Goal: Information Seeking & Learning: Learn about a topic

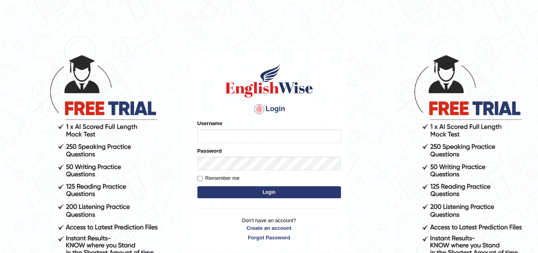
type input "[PERSON_NAME]"
click at [246, 193] on button "Login" at bounding box center [269, 192] width 144 height 12
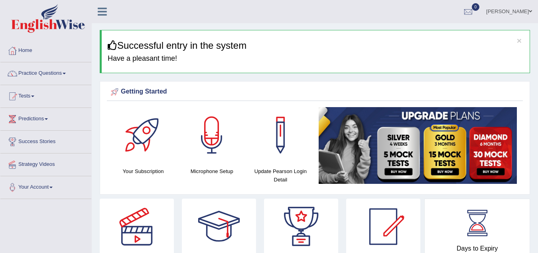
click at [66, 73] on span at bounding box center [64, 74] width 3 height 2
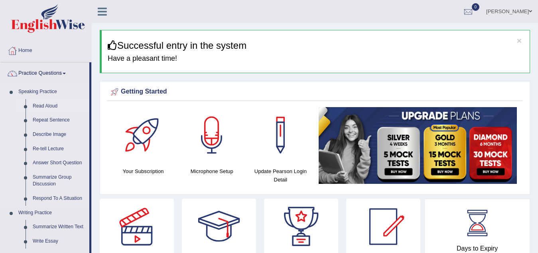
click at [50, 107] on link "Read Aloud" at bounding box center [59, 106] width 60 height 14
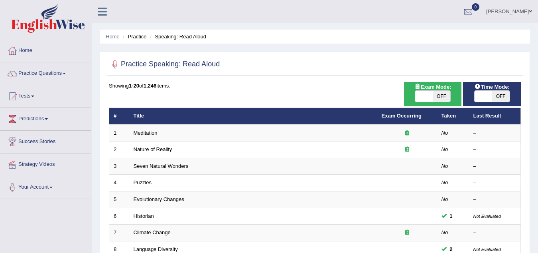
click at [443, 98] on span "OFF" at bounding box center [442, 96] width 18 height 11
checkbox input "true"
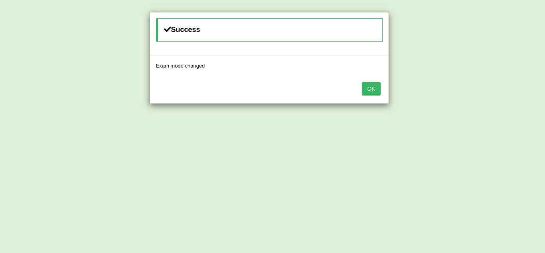
click at [371, 92] on button "OK" at bounding box center [371, 89] width 18 height 14
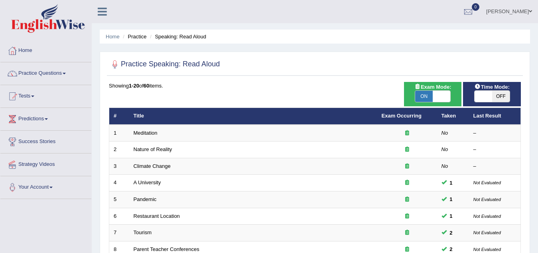
click at [497, 97] on span "OFF" at bounding box center [501, 96] width 18 height 11
checkbox input "true"
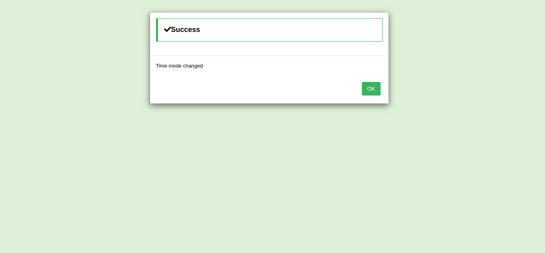
click at [373, 92] on button "OK" at bounding box center [371, 89] width 18 height 14
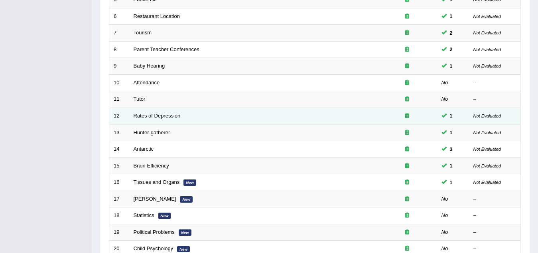
scroll to position [276, 0]
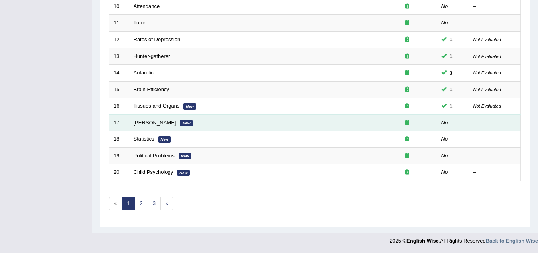
click at [147, 123] on link "William Shakespeare" at bounding box center [155, 122] width 43 height 6
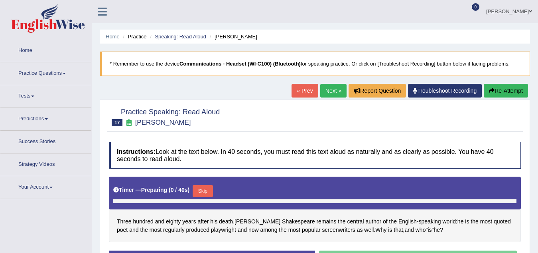
scroll to position [166, 0]
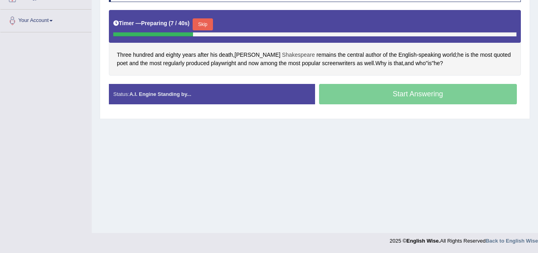
click at [282, 56] on span "Shakespeare" at bounding box center [298, 55] width 33 height 8
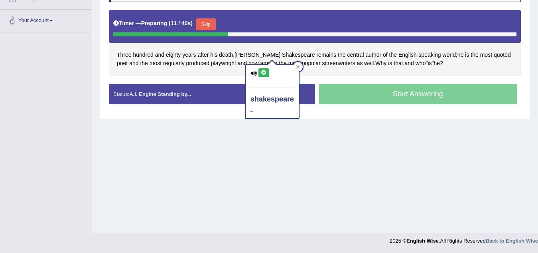
click at [263, 71] on icon at bounding box center [264, 72] width 6 height 5
click at [265, 73] on icon at bounding box center [264, 72] width 6 height 5
click at [300, 65] on icon at bounding box center [298, 67] width 4 height 4
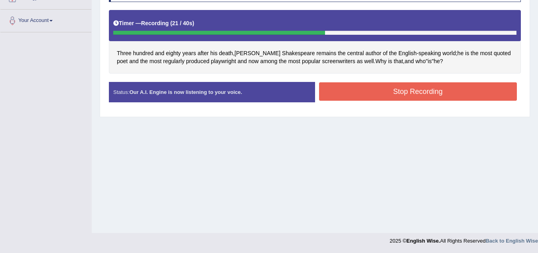
click at [422, 88] on button "Stop Recording" at bounding box center [418, 91] width 198 height 18
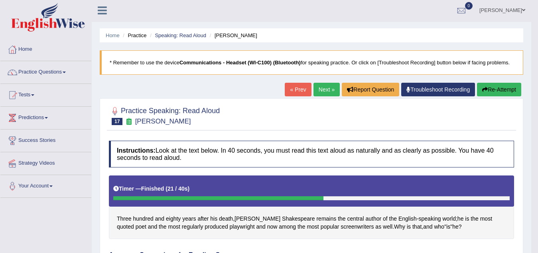
scroll to position [0, 0]
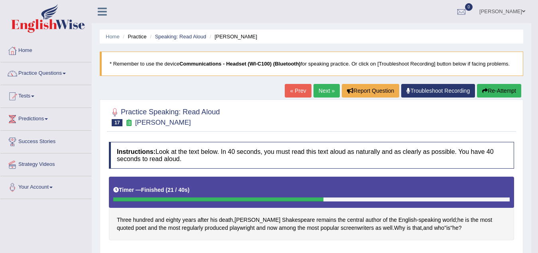
click at [65, 73] on span at bounding box center [64, 74] width 3 height 2
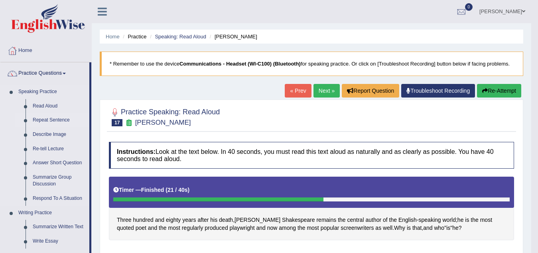
click at [48, 119] on link "Repeat Sentence" at bounding box center [59, 120] width 60 height 14
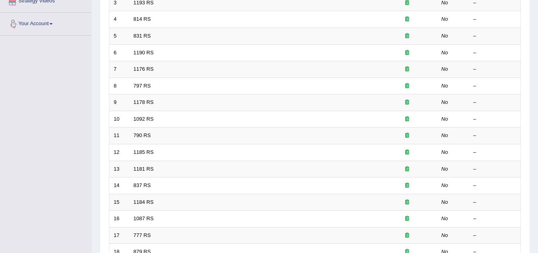
scroll to position [80, 0]
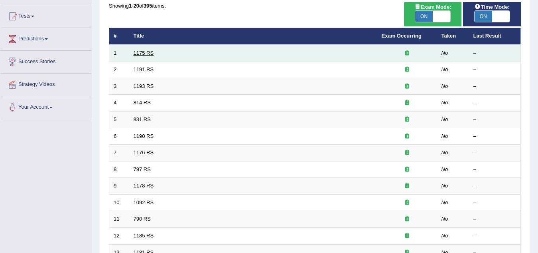
click at [142, 51] on link "1175 RS" at bounding box center [144, 53] width 20 height 6
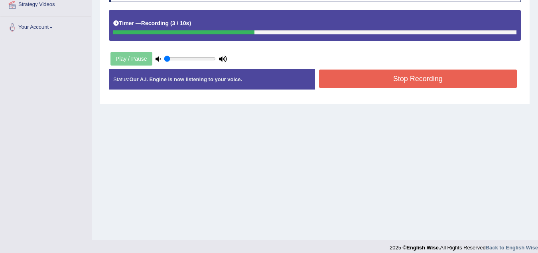
click at [357, 81] on button "Stop Recording" at bounding box center [418, 78] width 198 height 18
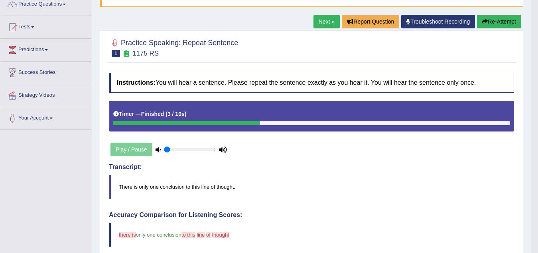
scroll to position [40, 0]
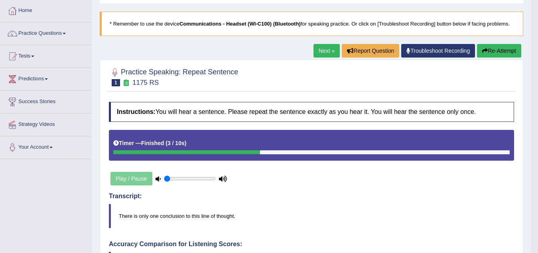
click at [492, 49] on button "Re-Attempt" at bounding box center [499, 51] width 44 height 14
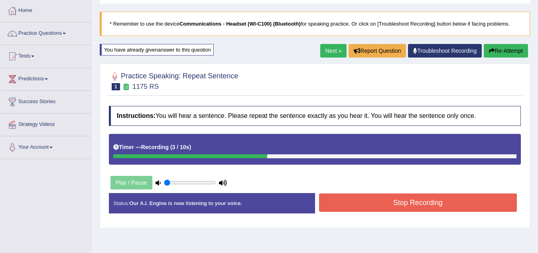
click at [453, 203] on button "Stop Recording" at bounding box center [418, 202] width 198 height 18
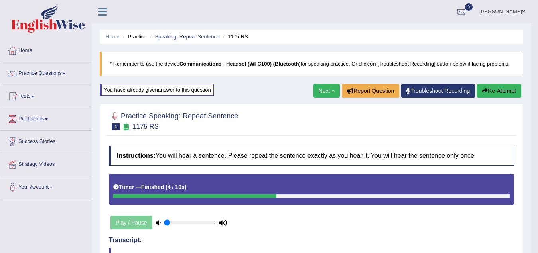
click at [325, 91] on link "Next »" at bounding box center [327, 91] width 26 height 14
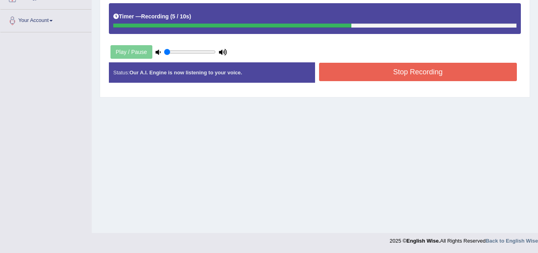
click at [427, 71] on button "Stop Recording" at bounding box center [418, 72] width 198 height 18
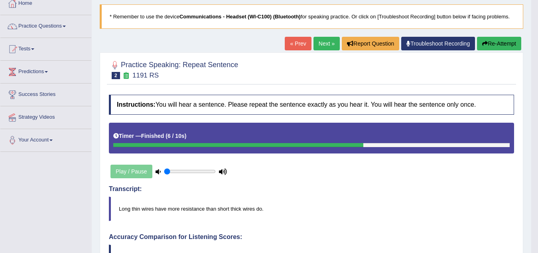
scroll to position [41, 0]
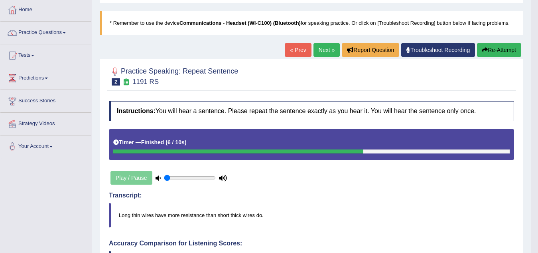
click at [495, 51] on button "Re-Attempt" at bounding box center [499, 50] width 44 height 14
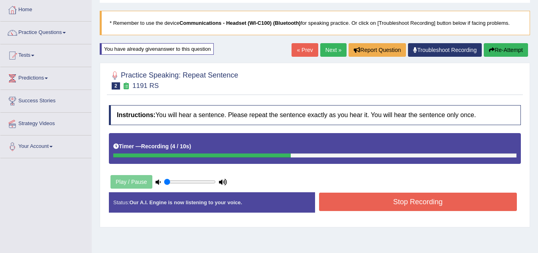
click at [418, 202] on button "Stop Recording" at bounding box center [418, 201] width 198 height 18
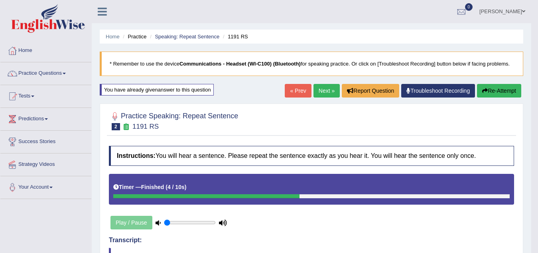
click at [320, 91] on link "Next »" at bounding box center [327, 91] width 26 height 14
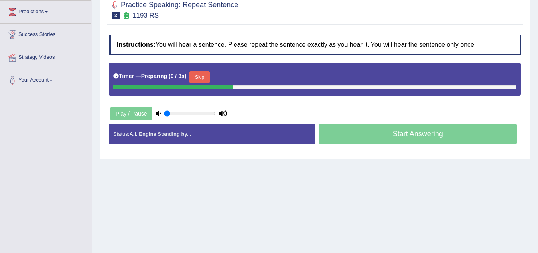
scroll to position [120, 0]
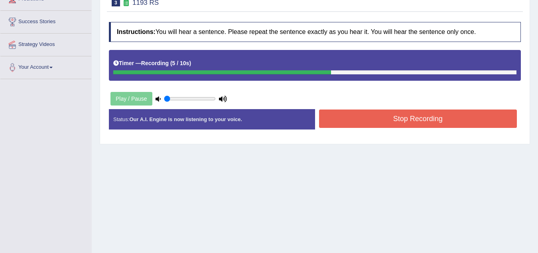
click at [385, 115] on button "Stop Recording" at bounding box center [418, 118] width 198 height 18
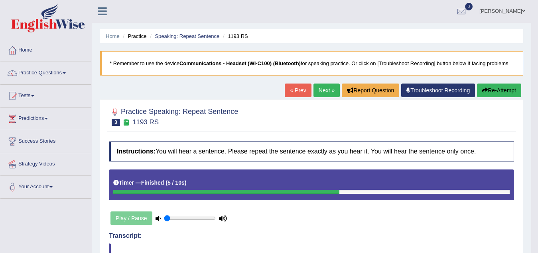
scroll to position [0, 0]
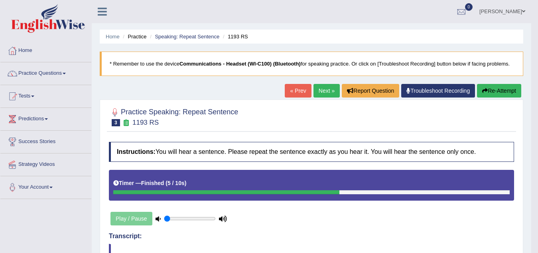
click at [496, 87] on button "Re-Attempt" at bounding box center [499, 91] width 44 height 14
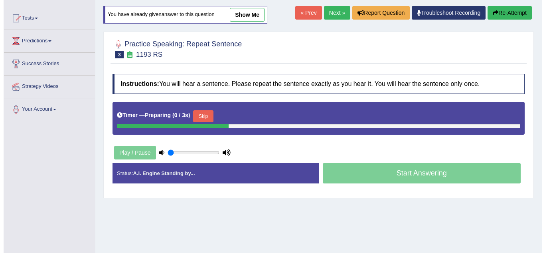
scroll to position [160, 0]
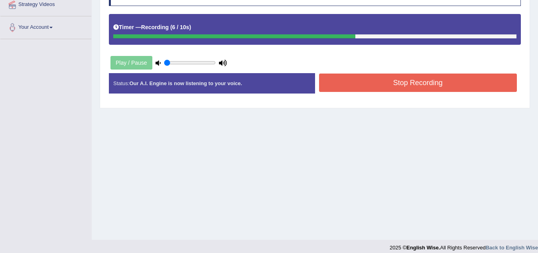
click at [415, 85] on button "Stop Recording" at bounding box center [418, 82] width 198 height 18
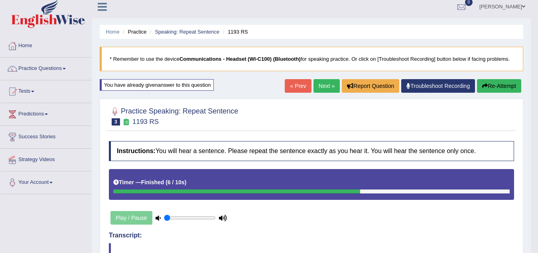
scroll to position [0, 0]
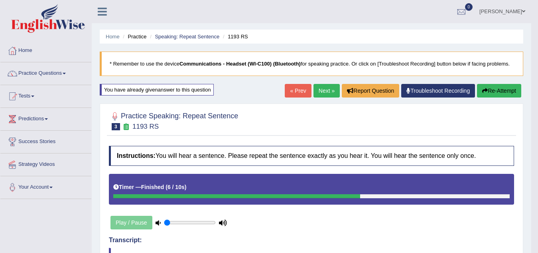
click at [325, 89] on link "Next »" at bounding box center [327, 91] width 26 height 14
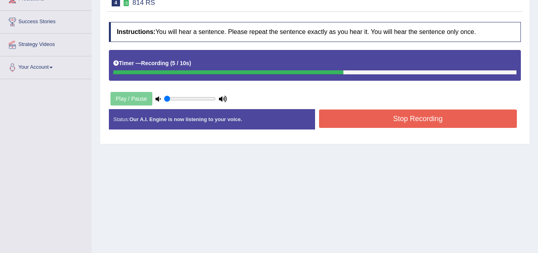
click at [373, 117] on button "Stop Recording" at bounding box center [418, 118] width 198 height 18
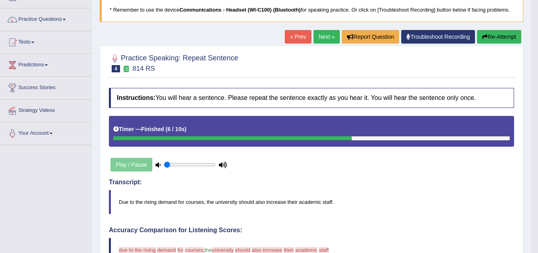
scroll to position [40, 0]
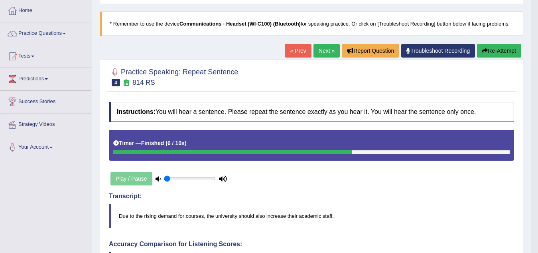
click at [494, 50] on button "Re-Attempt" at bounding box center [499, 51] width 44 height 14
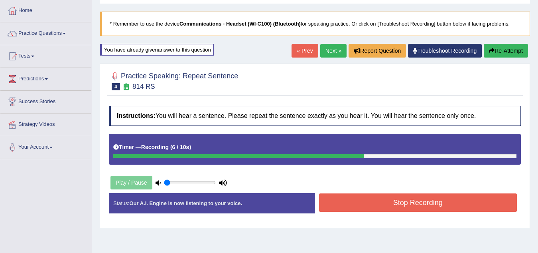
click at [412, 203] on button "Stop Recording" at bounding box center [418, 202] width 198 height 18
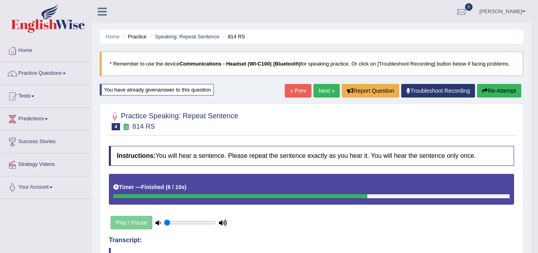
click at [492, 93] on button "Re-Attempt" at bounding box center [499, 91] width 44 height 14
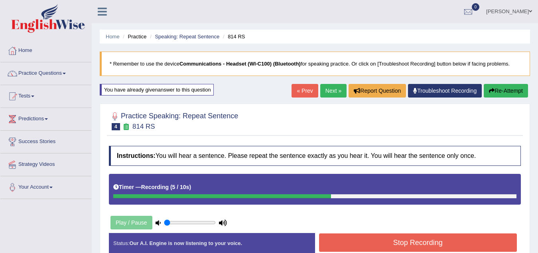
click at [413, 244] on button "Stop Recording" at bounding box center [418, 242] width 198 height 18
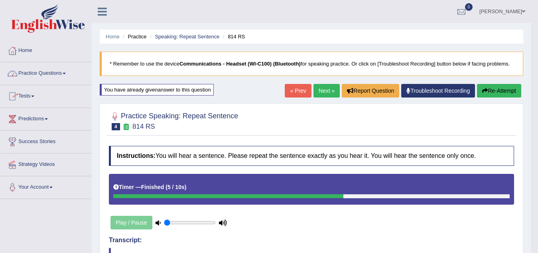
click at [66, 73] on span at bounding box center [64, 74] width 3 height 2
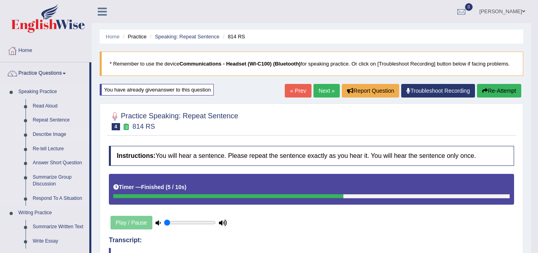
click at [57, 134] on link "Describe Image" at bounding box center [59, 134] width 60 height 14
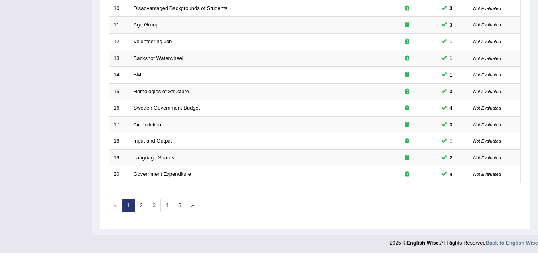
scroll to position [276, 0]
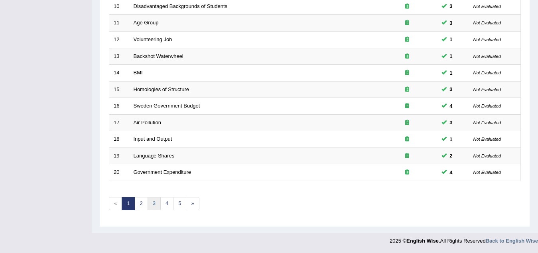
click at [155, 205] on link "3" at bounding box center [154, 203] width 13 height 13
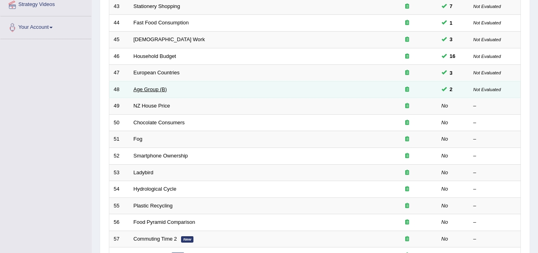
click at [136, 89] on link "Age Group (B)" at bounding box center [151, 89] width 34 height 6
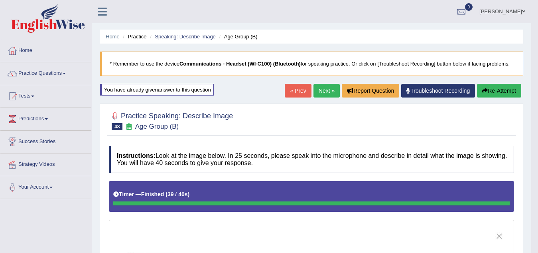
click at [503, 92] on button "Re-Attempt" at bounding box center [499, 91] width 44 height 14
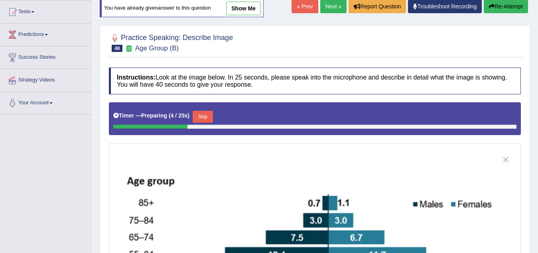
scroll to position [80, 0]
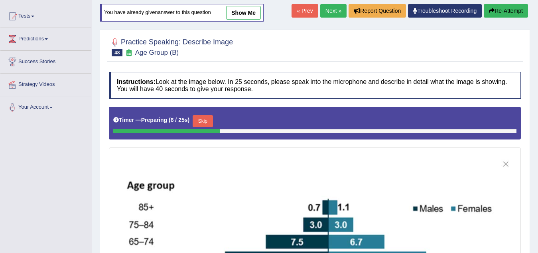
click at [205, 120] on button "Skip" at bounding box center [203, 121] width 20 height 12
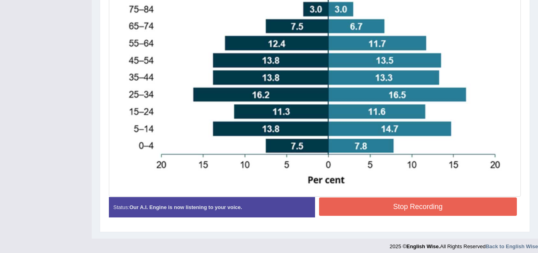
scroll to position [293, 0]
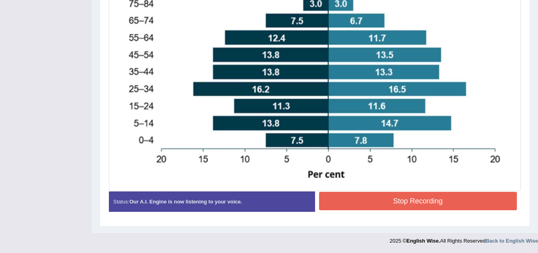
click at [352, 199] on button "Stop Recording" at bounding box center [418, 201] width 198 height 18
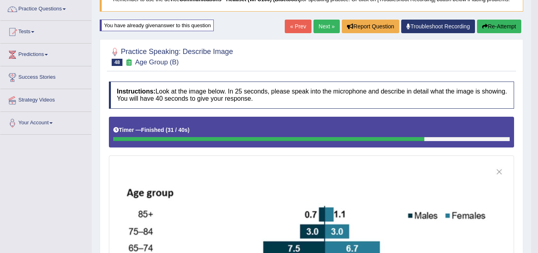
scroll to position [40, 0]
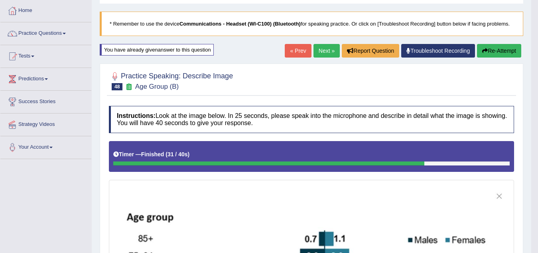
click at [495, 50] on button "Re-Attempt" at bounding box center [499, 51] width 44 height 14
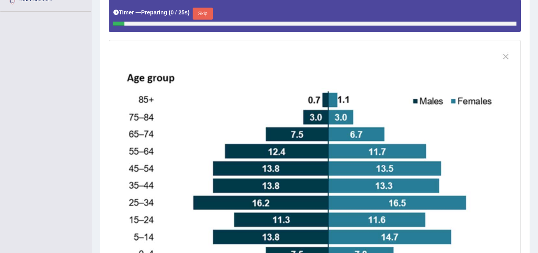
scroll to position [187, 0]
click at [203, 11] on button "Skip" at bounding box center [203, 14] width 20 height 12
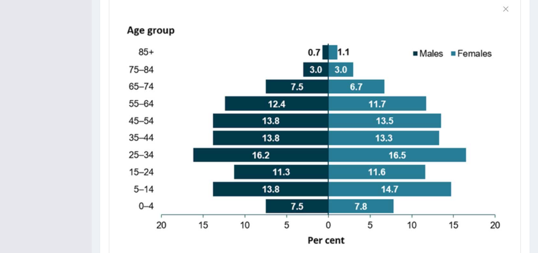
scroll to position [293, 0]
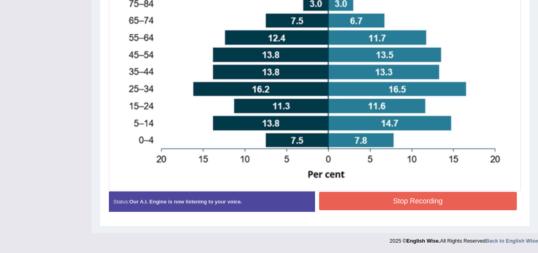
click at [348, 200] on button "Stop Recording" at bounding box center [418, 201] width 198 height 18
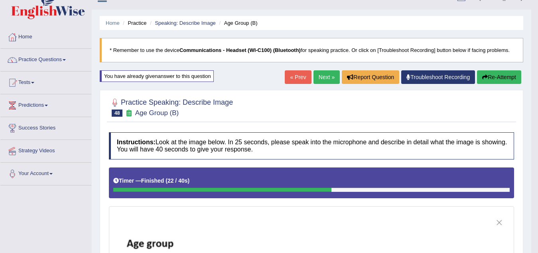
scroll to position [0, 0]
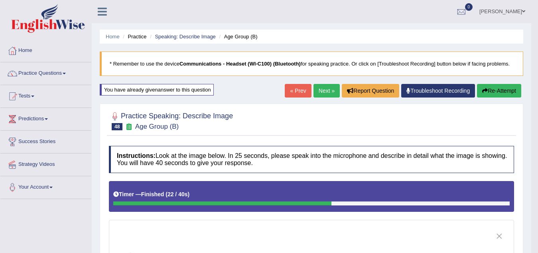
click at [500, 91] on button "Re-Attempt" at bounding box center [499, 91] width 44 height 14
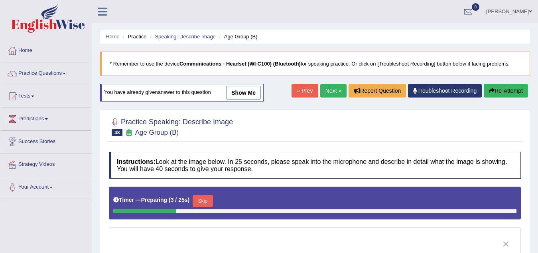
click at [206, 201] on button "Skip" at bounding box center [203, 201] width 20 height 12
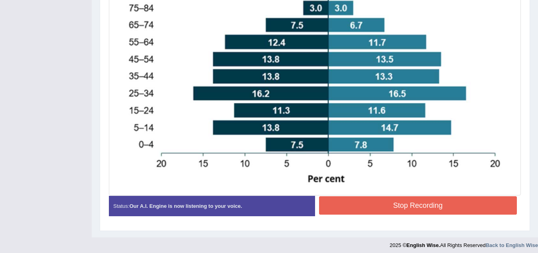
scroll to position [293, 0]
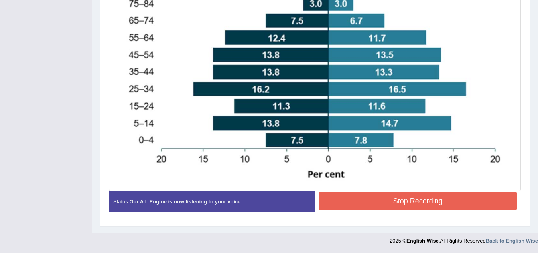
click at [345, 201] on button "Stop Recording" at bounding box center [418, 201] width 198 height 18
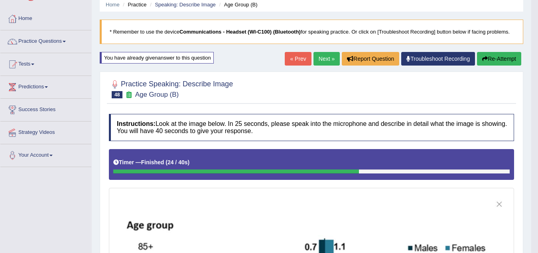
scroll to position [0, 0]
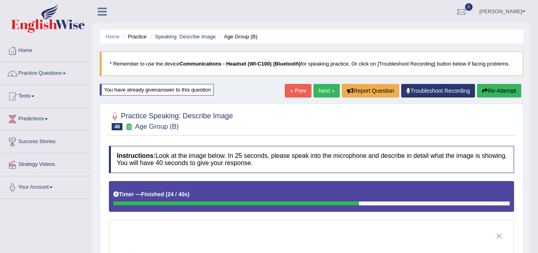
click at [322, 92] on link "Next »" at bounding box center [327, 91] width 26 height 14
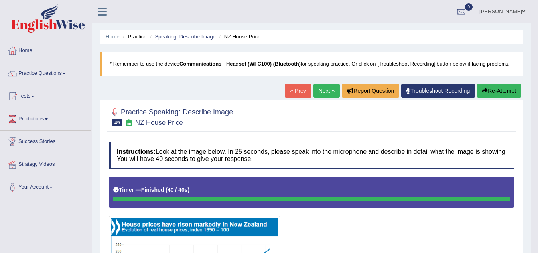
click at [504, 90] on button "Re-Attempt" at bounding box center [499, 91] width 44 height 14
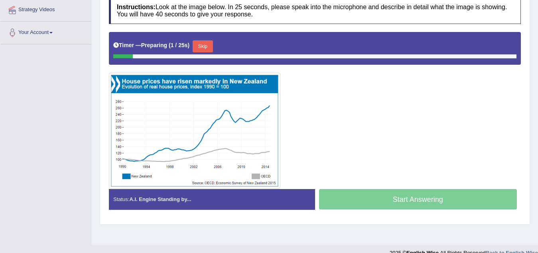
scroll to position [160, 0]
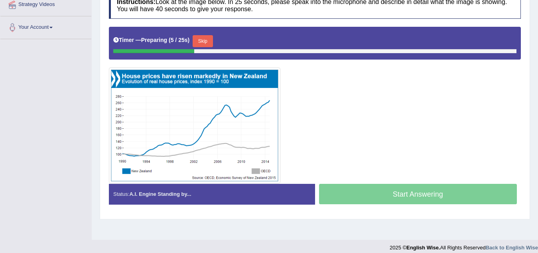
click at [210, 41] on button "Skip" at bounding box center [203, 41] width 20 height 12
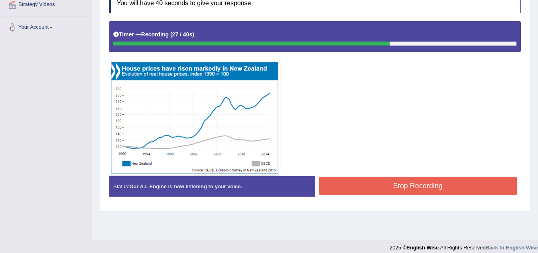
click at [497, 185] on button "Stop Recording" at bounding box center [418, 185] width 198 height 18
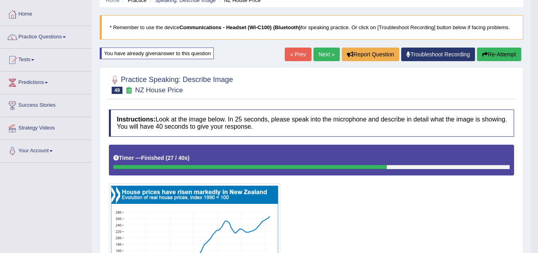
scroll to position [0, 0]
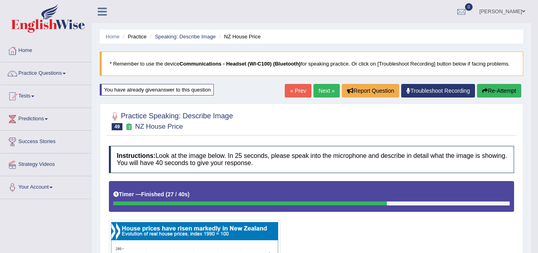
click at [496, 89] on button "Re-Attempt" at bounding box center [499, 91] width 44 height 14
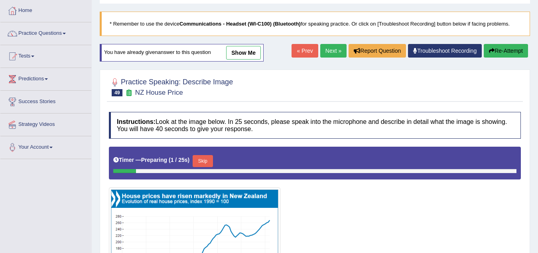
scroll to position [120, 0]
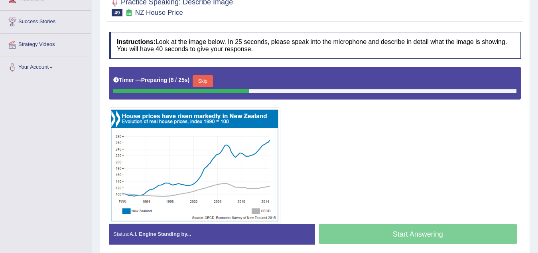
click at [201, 83] on button "Skip" at bounding box center [203, 81] width 20 height 12
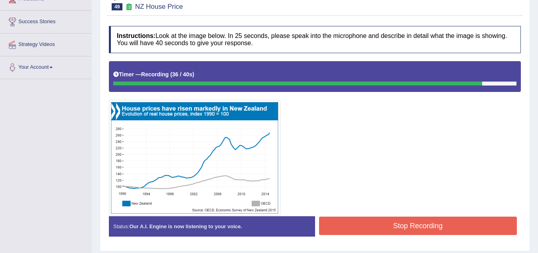
click at [349, 223] on button "Stop Recording" at bounding box center [418, 225] width 198 height 18
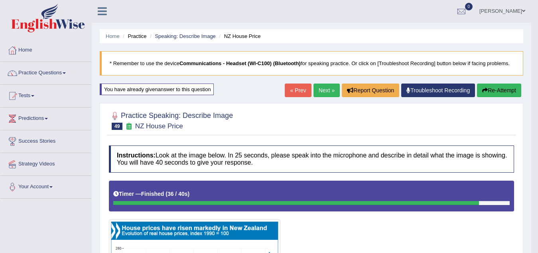
scroll to position [0, 0]
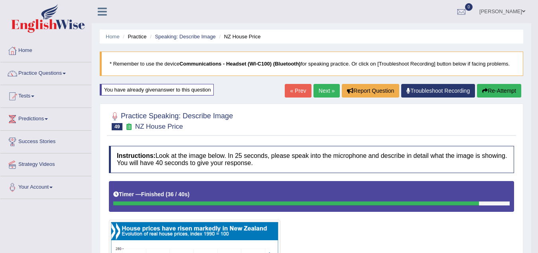
click at [325, 88] on link "Next »" at bounding box center [327, 91] width 26 height 14
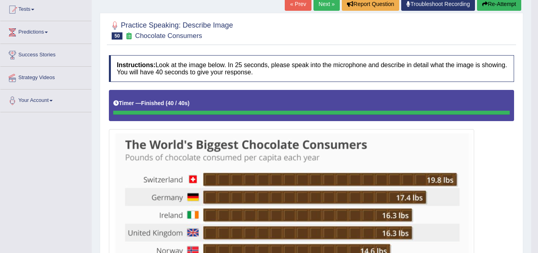
scroll to position [80, 0]
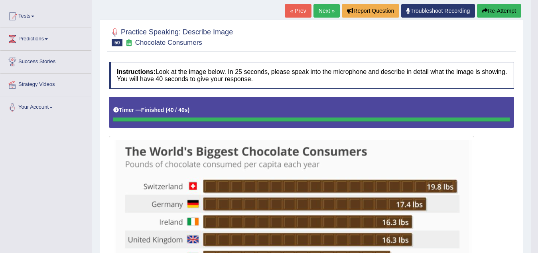
click at [493, 9] on button "Re-Attempt" at bounding box center [499, 11] width 44 height 14
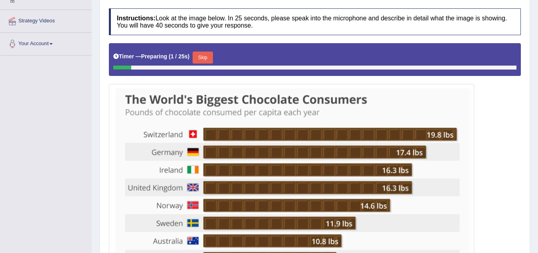
scroll to position [120, 0]
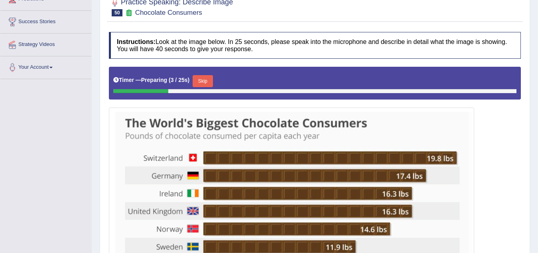
click at [204, 80] on button "Skip" at bounding box center [203, 81] width 20 height 12
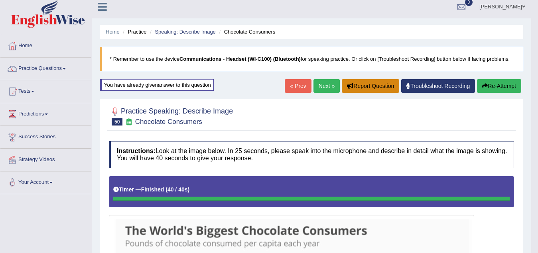
scroll to position [0, 0]
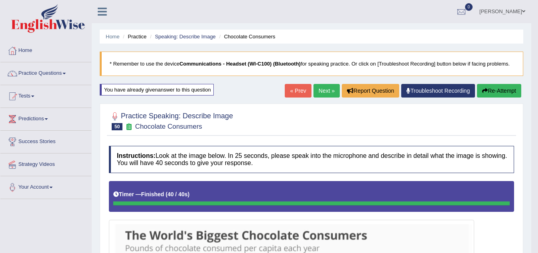
click at [496, 89] on button "Re-Attempt" at bounding box center [499, 91] width 44 height 14
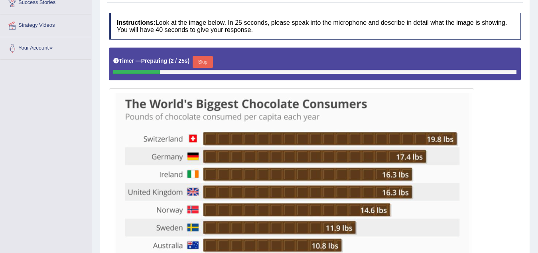
click at [209, 63] on button "Skip" at bounding box center [203, 62] width 20 height 12
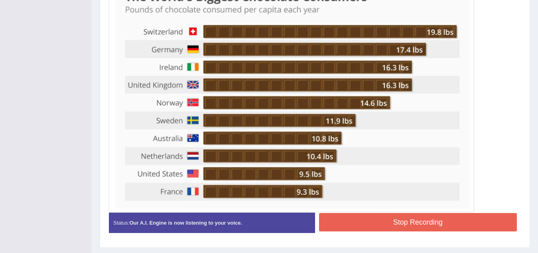
scroll to position [259, 0]
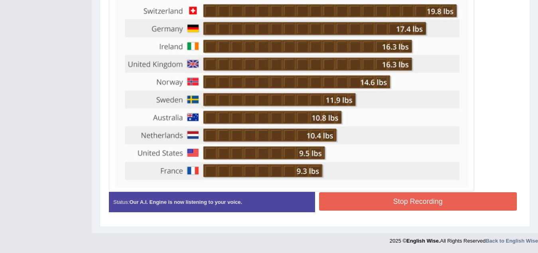
click at [421, 197] on button "Stop Recording" at bounding box center [418, 201] width 198 height 18
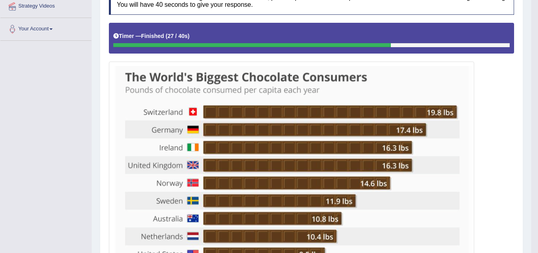
scroll to position [20, 0]
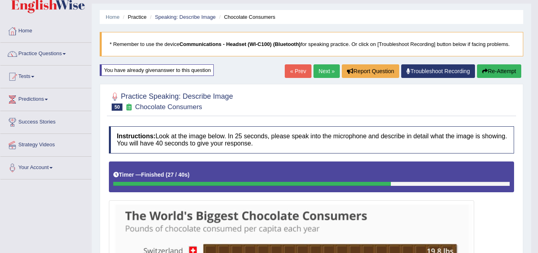
click at [508, 73] on button "Re-Attempt" at bounding box center [499, 71] width 44 height 14
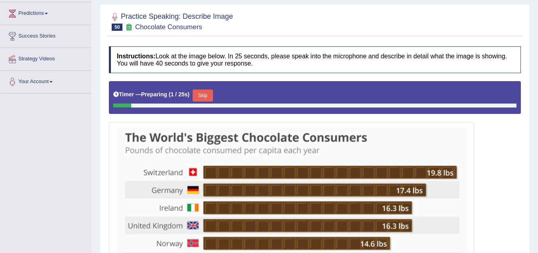
scroll to position [99, 0]
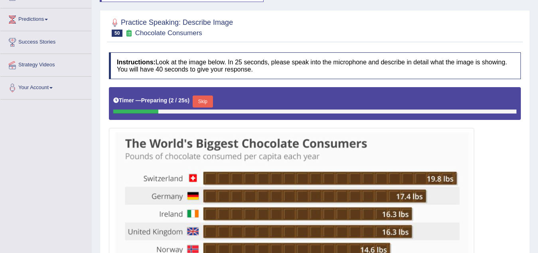
click at [207, 99] on button "Skip" at bounding box center [203, 101] width 20 height 12
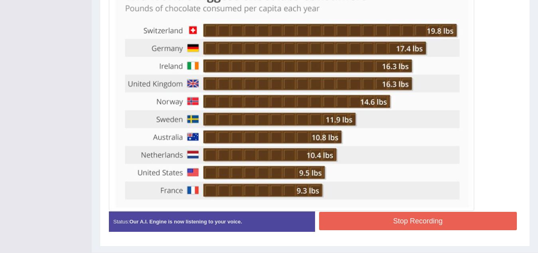
scroll to position [259, 0]
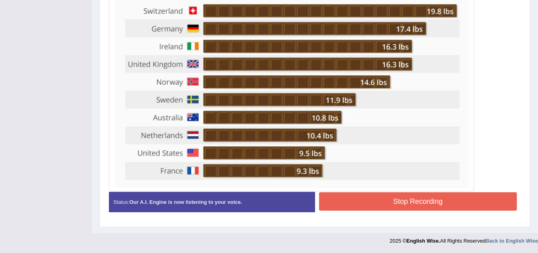
drag, startPoint x: 381, startPoint y: 197, endPoint x: 377, endPoint y: 196, distance: 4.5
click at [380, 196] on button "Stop Recording" at bounding box center [418, 201] width 198 height 18
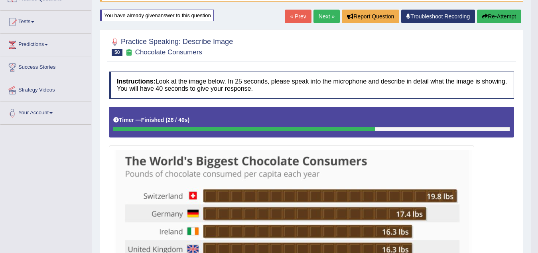
scroll to position [61, 0]
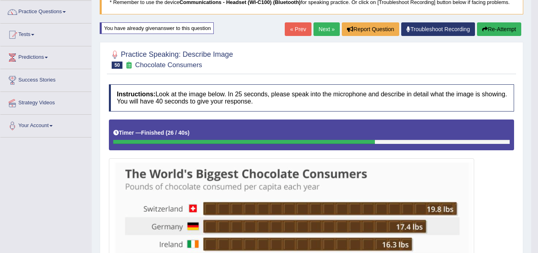
click at [496, 34] on button "Re-Attempt" at bounding box center [499, 29] width 44 height 14
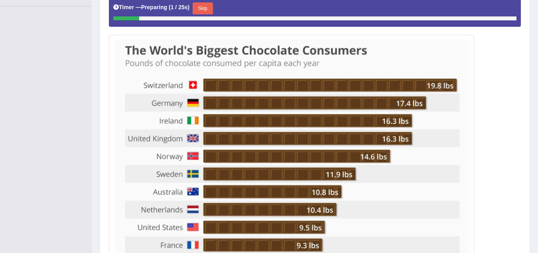
scroll to position [147, 0]
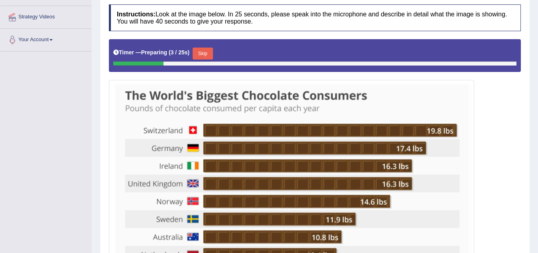
click at [208, 54] on button "Skip" at bounding box center [203, 53] width 20 height 12
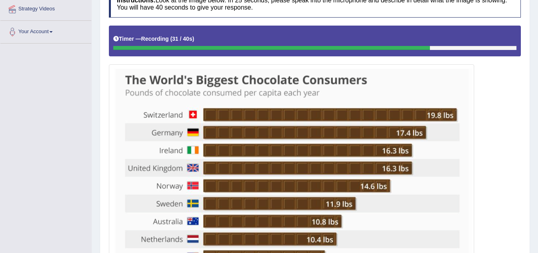
scroll to position [259, 0]
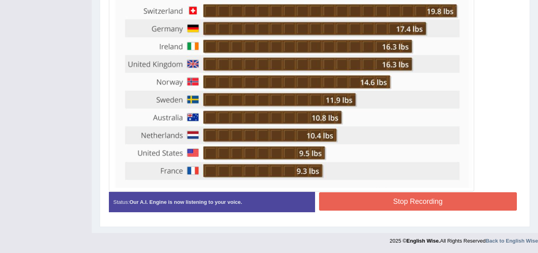
click at [418, 198] on button "Stop Recording" at bounding box center [418, 201] width 198 height 18
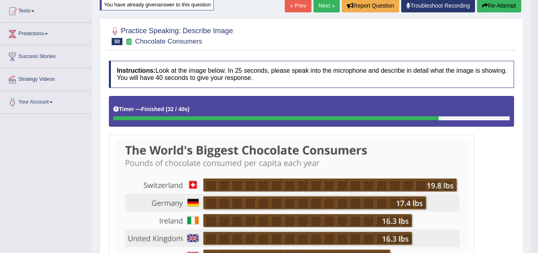
scroll to position [61, 0]
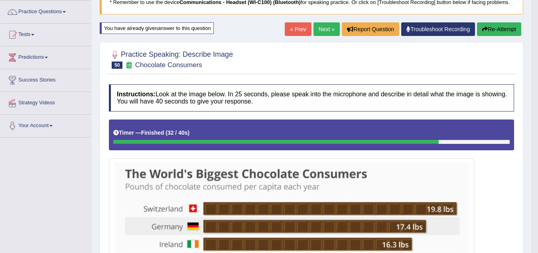
click at [493, 33] on button "Re-Attempt" at bounding box center [499, 29] width 44 height 14
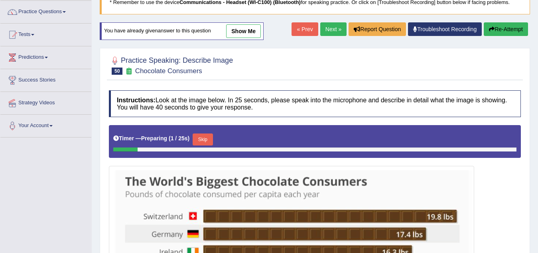
click at [206, 139] on button "Skip" at bounding box center [203, 139] width 20 height 12
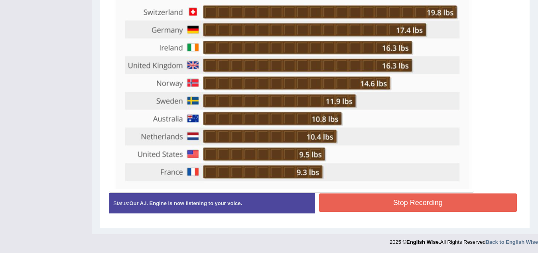
scroll to position [259, 0]
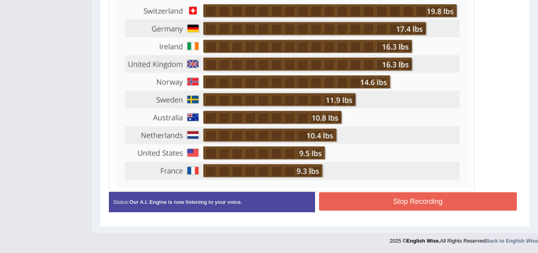
click at [397, 203] on button "Stop Recording" at bounding box center [418, 201] width 198 height 18
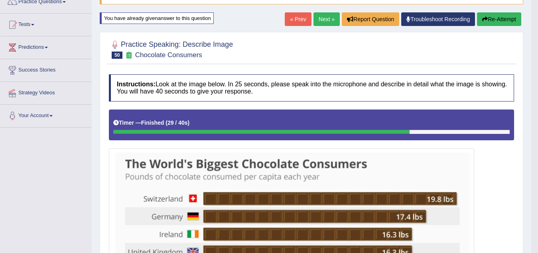
scroll to position [0, 0]
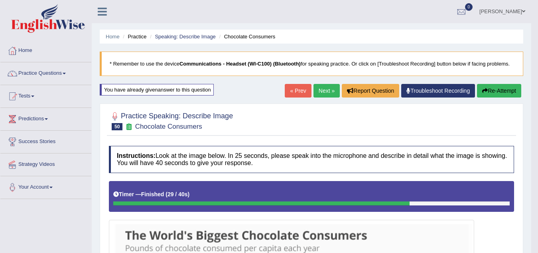
click at [486, 93] on icon "button" at bounding box center [485, 91] width 6 height 6
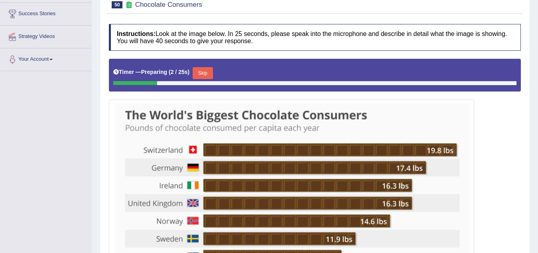
scroll to position [120, 0]
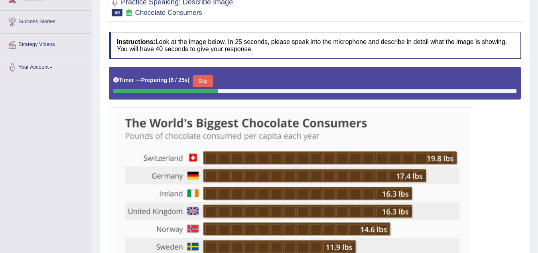
click at [205, 80] on button "Skip" at bounding box center [203, 81] width 20 height 12
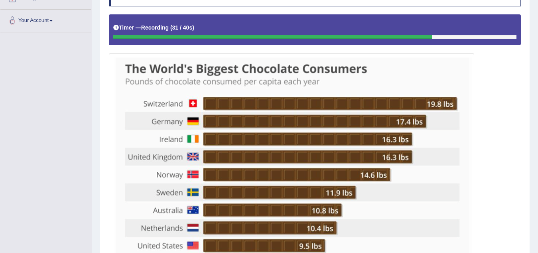
scroll to position [259, 0]
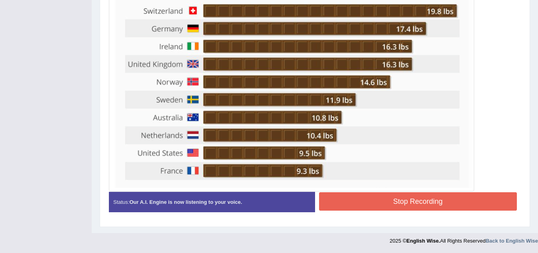
click at [364, 207] on button "Stop Recording" at bounding box center [418, 201] width 198 height 18
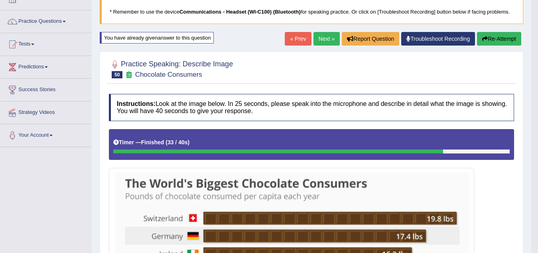
scroll to position [20, 0]
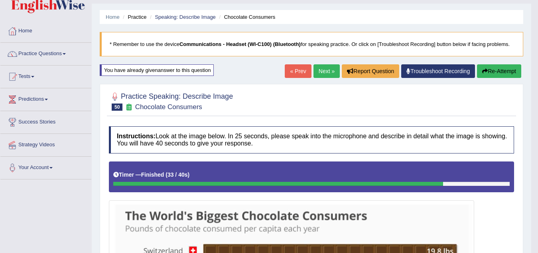
click at [500, 72] on button "Re-Attempt" at bounding box center [499, 71] width 44 height 14
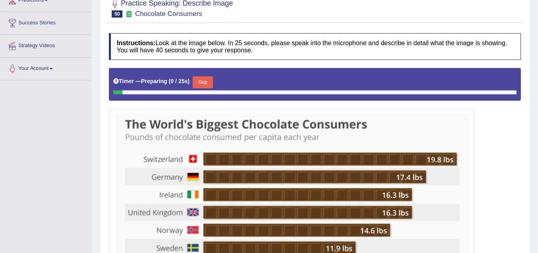
scroll to position [139, 0]
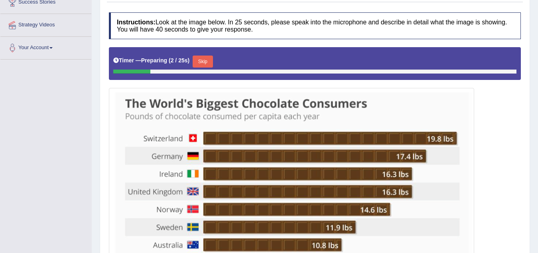
click at [205, 57] on button "Skip" at bounding box center [203, 61] width 20 height 12
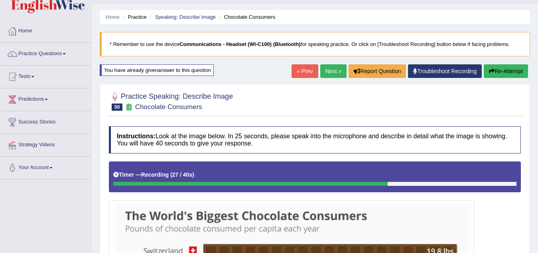
scroll to position [259, 0]
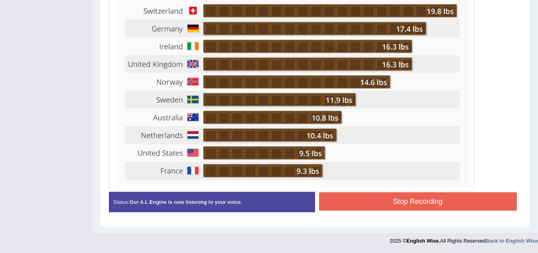
click at [463, 194] on button "Stop Recording" at bounding box center [418, 201] width 198 height 18
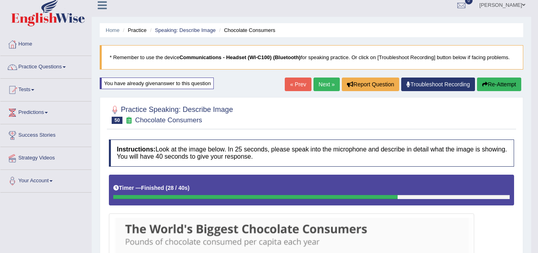
scroll to position [0, 0]
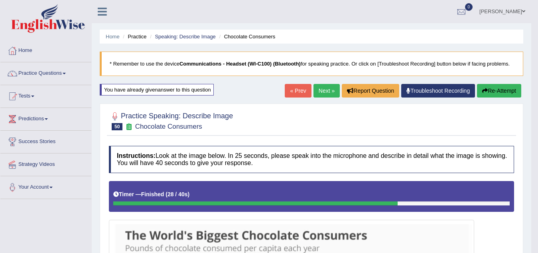
click at [507, 87] on button "Re-Attempt" at bounding box center [499, 91] width 44 height 14
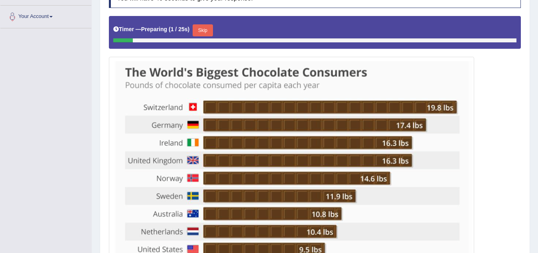
scroll to position [120, 0]
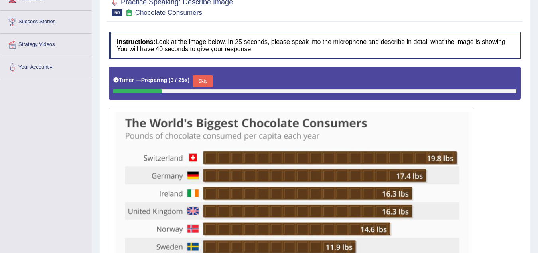
click at [209, 79] on button "Skip" at bounding box center [203, 81] width 20 height 12
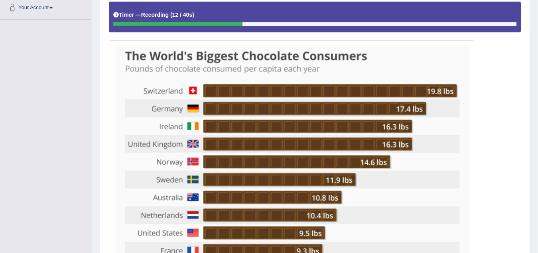
scroll to position [259, 0]
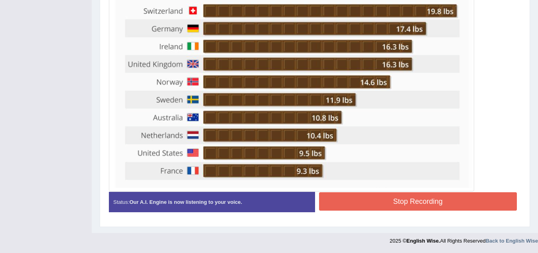
click at [418, 202] on button "Stop Recording" at bounding box center [418, 201] width 198 height 18
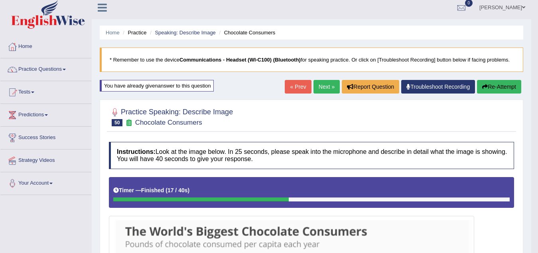
scroll to position [0, 0]
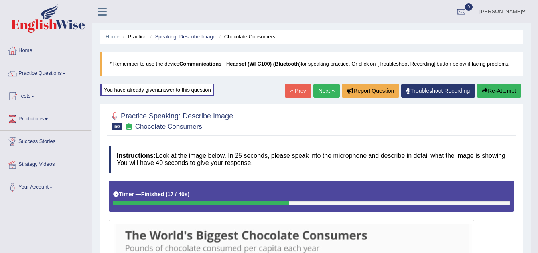
click at [505, 94] on button "Re-Attempt" at bounding box center [499, 91] width 44 height 14
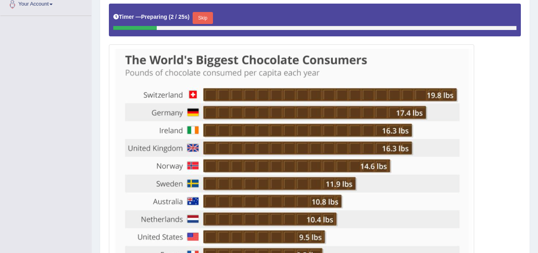
click at [205, 17] on button "Skip" at bounding box center [203, 18] width 20 height 12
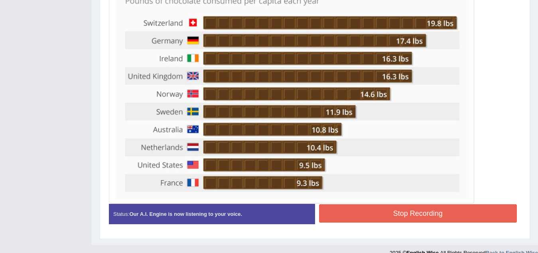
scroll to position [259, 0]
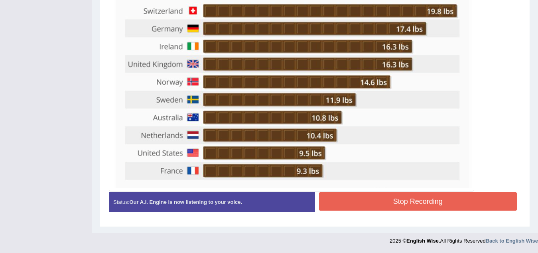
click at [395, 203] on button "Stop Recording" at bounding box center [418, 201] width 198 height 18
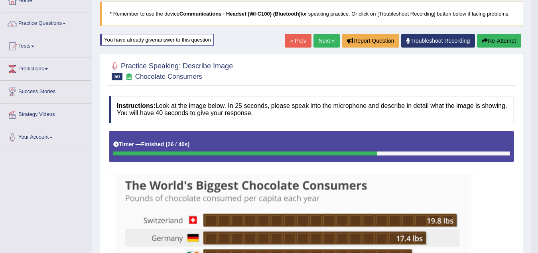
scroll to position [22, 0]
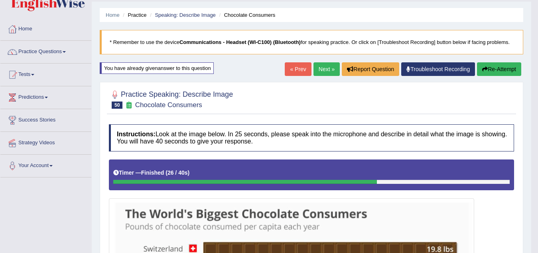
click at [324, 69] on link "Next »" at bounding box center [327, 69] width 26 height 14
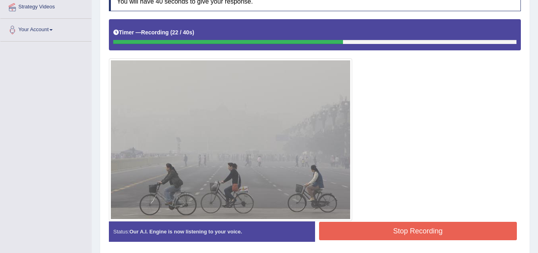
scroll to position [187, 0]
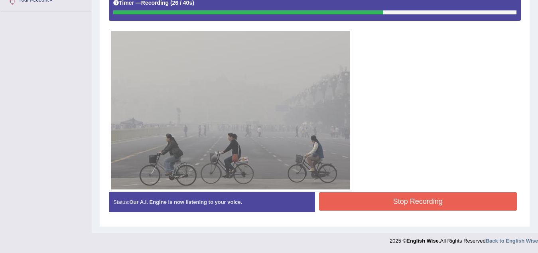
click at [473, 207] on button "Stop Recording" at bounding box center [418, 201] width 198 height 18
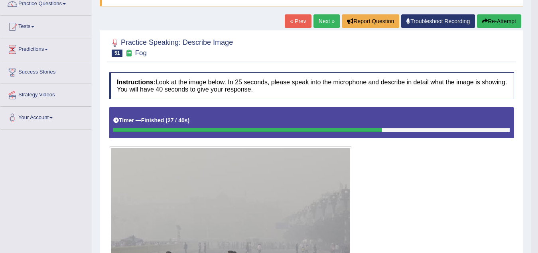
scroll to position [67, 0]
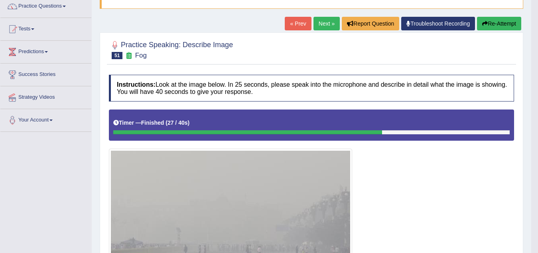
click at [504, 23] on button "Re-Attempt" at bounding box center [499, 24] width 44 height 14
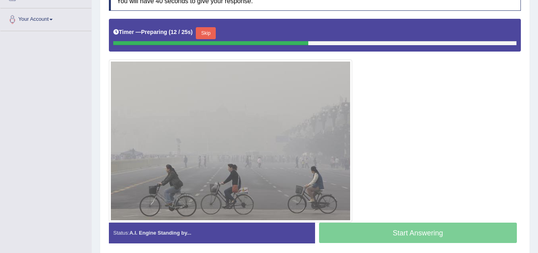
scroll to position [159, 0]
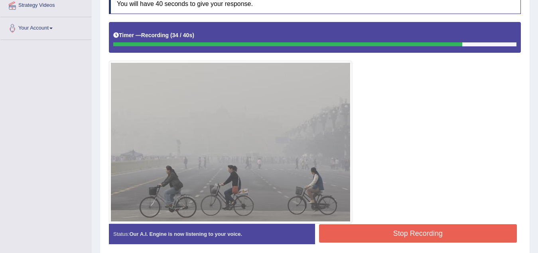
click at [465, 234] on button "Stop Recording" at bounding box center [418, 233] width 198 height 18
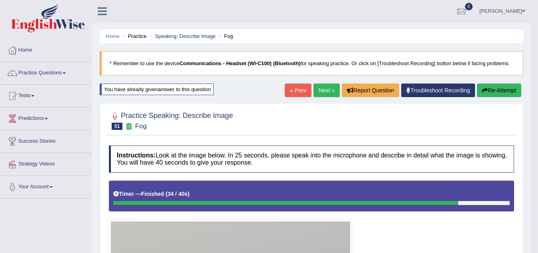
scroll to position [0, 0]
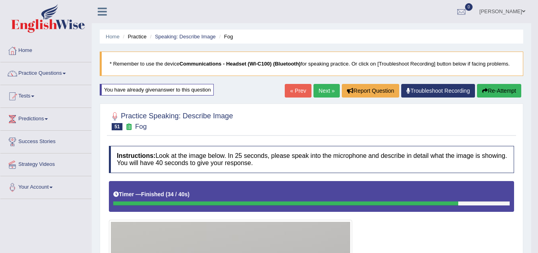
click at [494, 90] on button "Re-Attempt" at bounding box center [499, 91] width 44 height 14
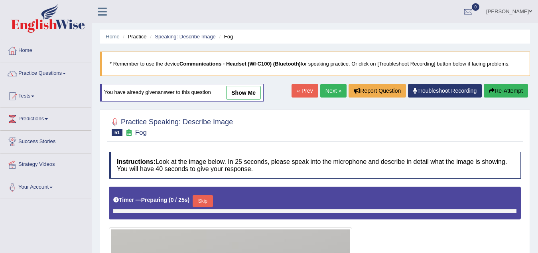
scroll to position [160, 0]
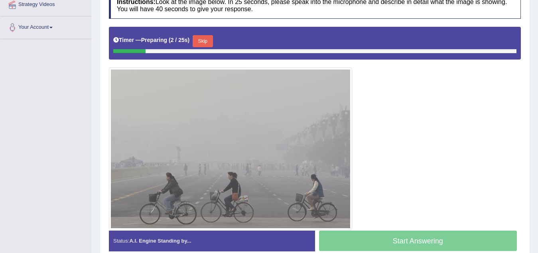
drag, startPoint x: 205, startPoint y: 38, endPoint x: 252, endPoint y: 85, distance: 66.3
click at [206, 38] on button "Skip" at bounding box center [203, 41] width 20 height 12
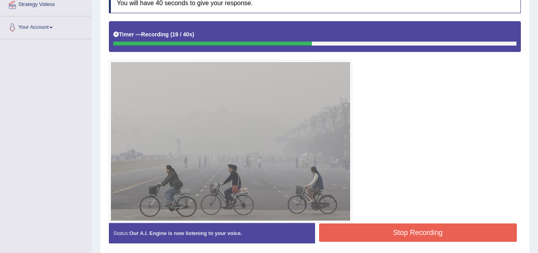
drag, startPoint x: 437, startPoint y: 114, endPoint x: 435, endPoint y: 118, distance: 4.1
click at [437, 116] on div at bounding box center [315, 121] width 412 height 201
click at [472, 232] on button "Stop Recording" at bounding box center [418, 232] width 198 height 18
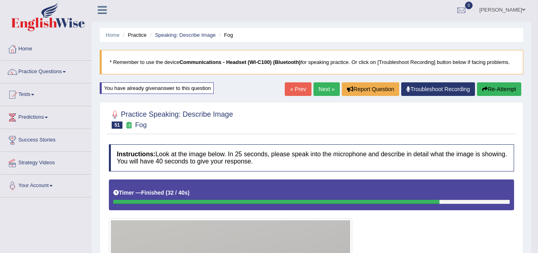
scroll to position [0, 0]
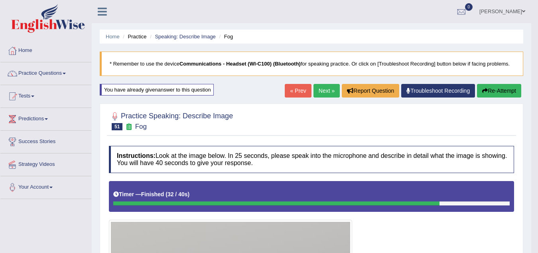
click at [66, 73] on span at bounding box center [64, 74] width 3 height 2
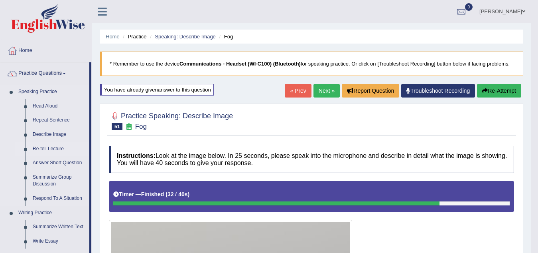
click at [44, 150] on link "Re-tell Lecture" at bounding box center [59, 149] width 60 height 14
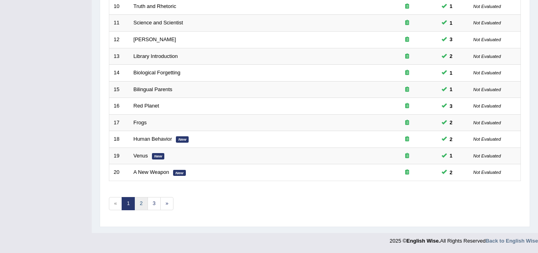
click at [142, 204] on link "2" at bounding box center [140, 203] width 13 height 13
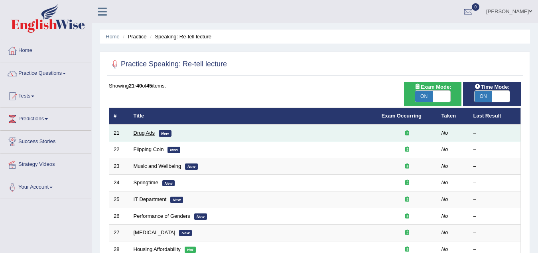
click at [143, 134] on link "Drug Ads" at bounding box center [144, 133] width 21 height 6
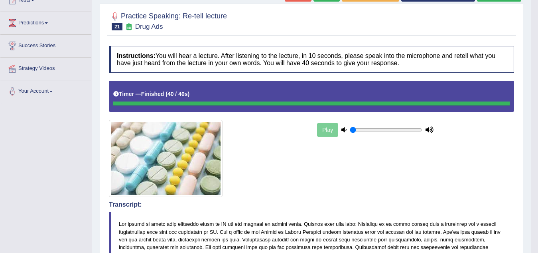
scroll to position [53, 0]
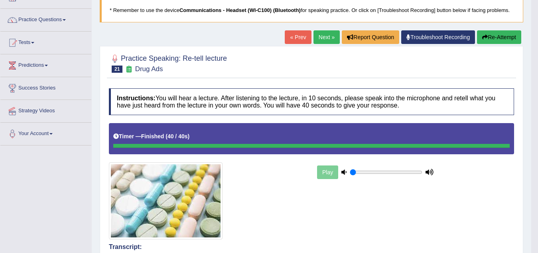
click at [497, 36] on button "Re-Attempt" at bounding box center [499, 37] width 44 height 14
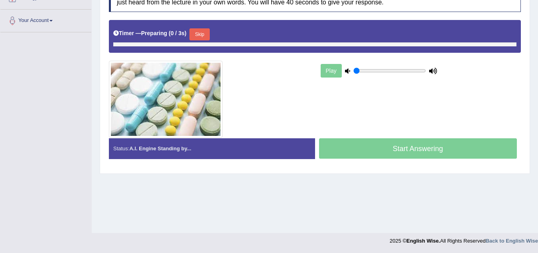
scroll to position [166, 0]
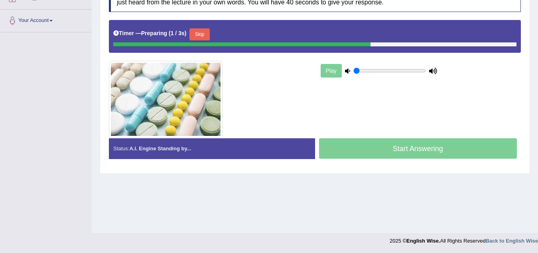
click at [203, 33] on button "Skip" at bounding box center [200, 34] width 20 height 12
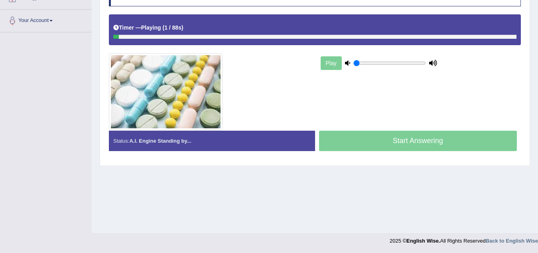
click at [367, 34] on div "Timer — Playing ( 1 / 88s ) Skip" at bounding box center [314, 28] width 403 height 14
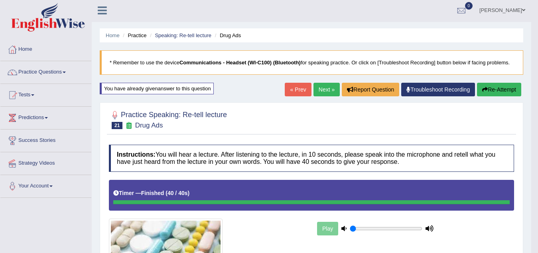
scroll to position [0, 0]
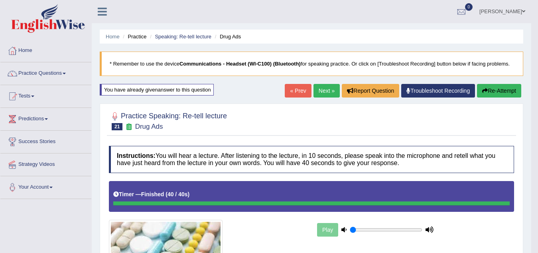
click at [324, 97] on link "Next »" at bounding box center [327, 91] width 26 height 14
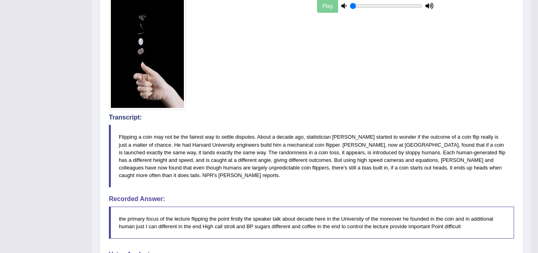
scroll to position [257, 0]
